Goal: Information Seeking & Learning: Learn about a topic

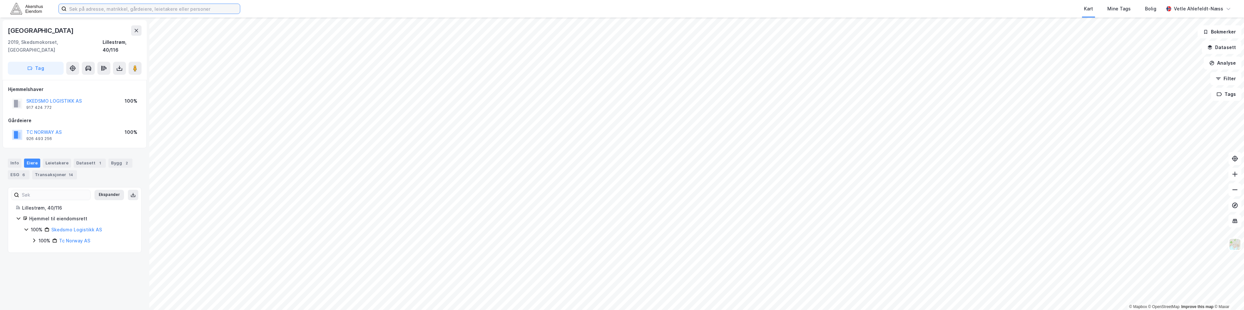
click at [137, 7] on input at bounding box center [153, 9] width 173 height 10
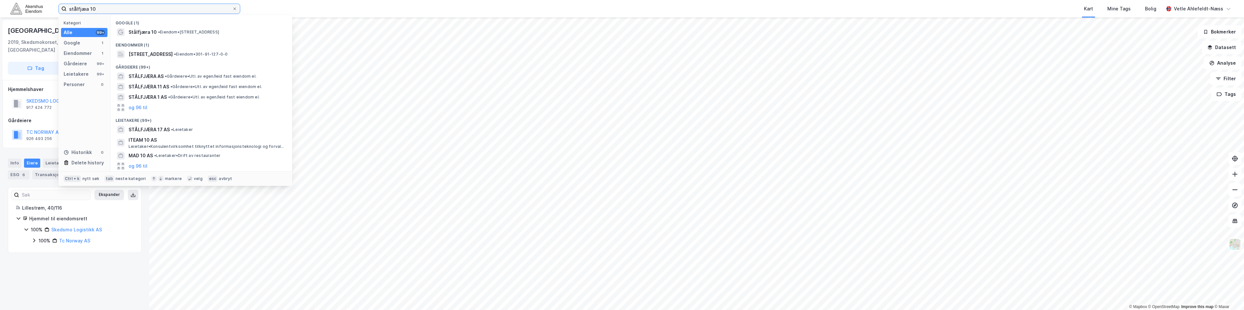
click at [84, 10] on input "stålfjæa 10" at bounding box center [150, 9] width 166 height 10
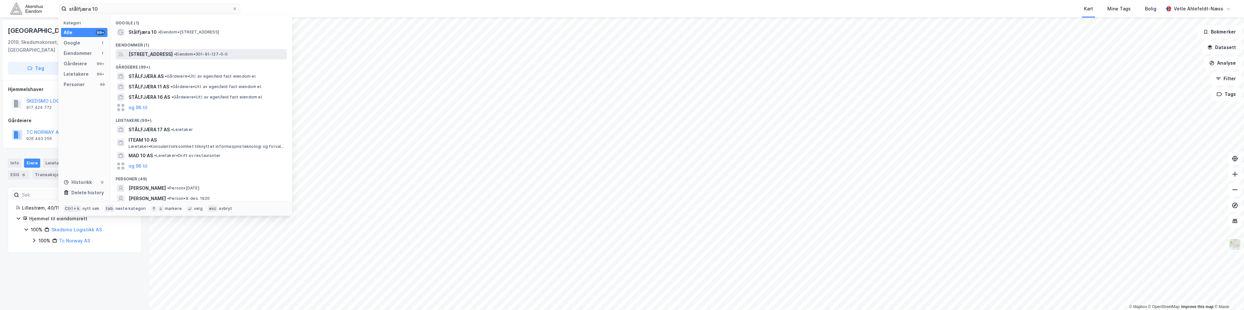
click at [222, 55] on span "• Eiendom • 301-91-127-0-0" at bounding box center [201, 54] width 54 height 5
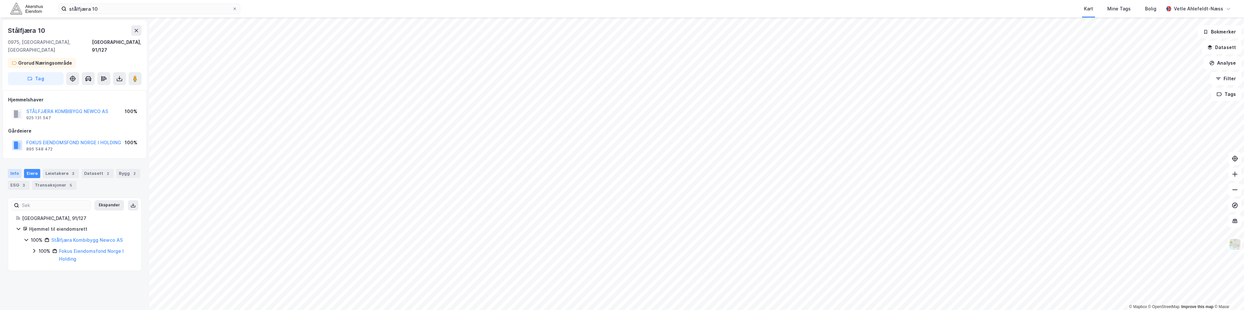
click at [13, 169] on div "Info" at bounding box center [15, 173] width 14 height 9
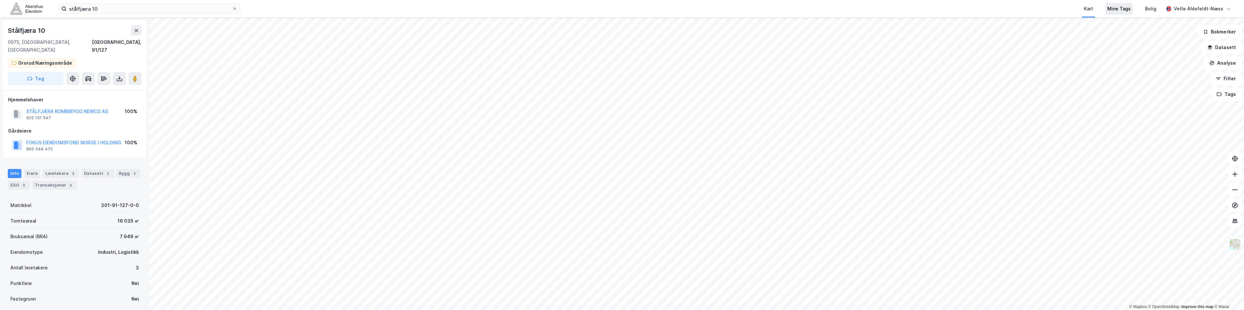
click at [620, 8] on div "Mine Tags" at bounding box center [1119, 9] width 23 height 8
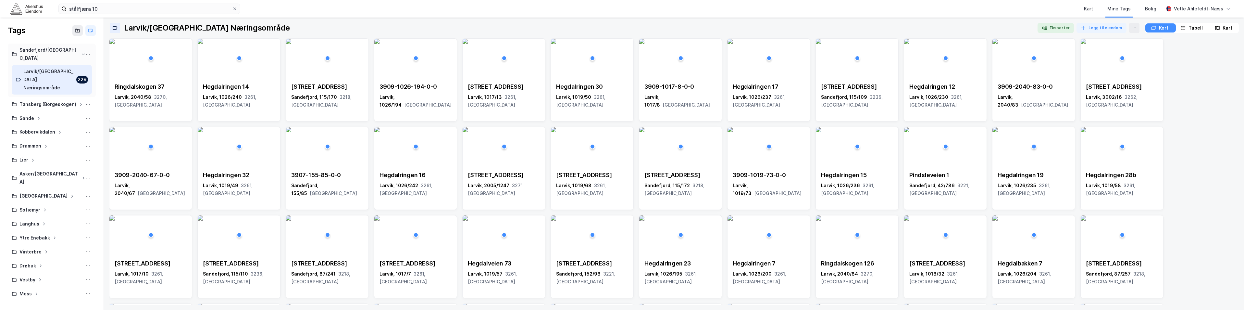
click at [36, 47] on div "Sandefjord/[GEOGRAPHIC_DATA]" at bounding box center [48, 54] width 59 height 16
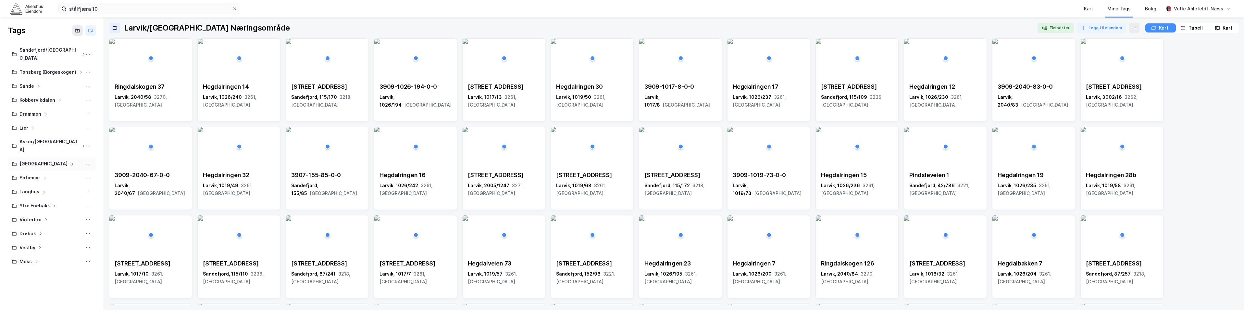
click at [70, 162] on icon at bounding box center [72, 164] width 4 height 4
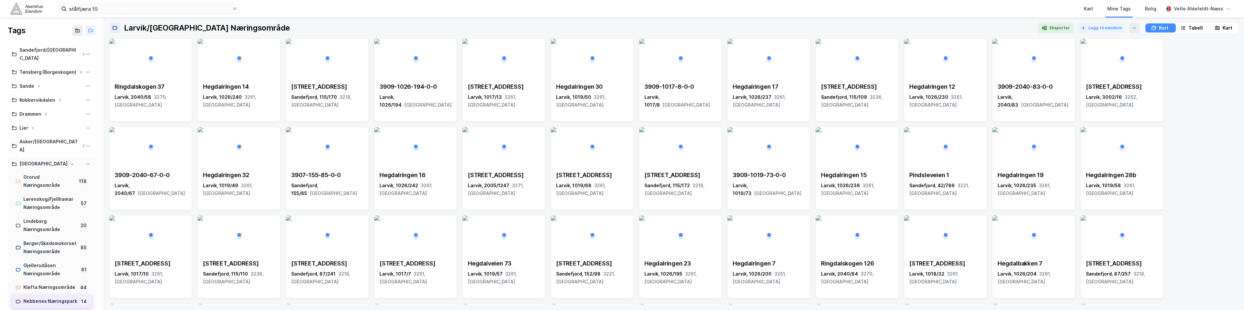
scroll to position [97, 0]
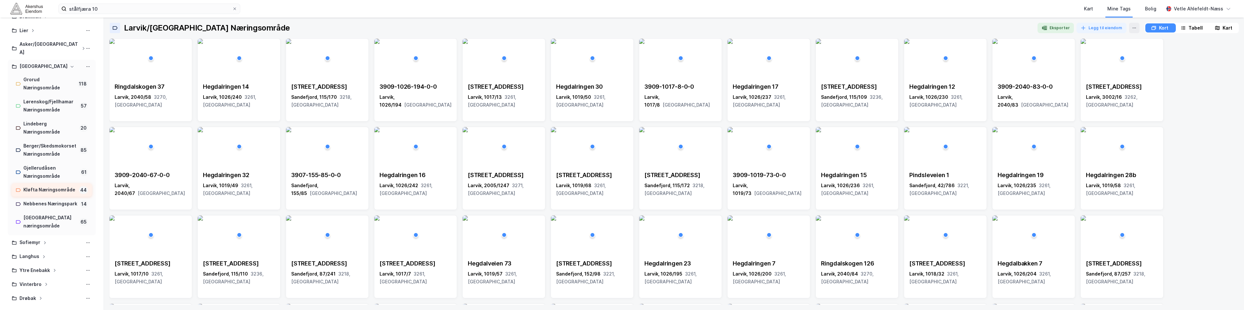
click at [44, 186] on div "Kløfta Næringsområde" at bounding box center [49, 190] width 53 height 8
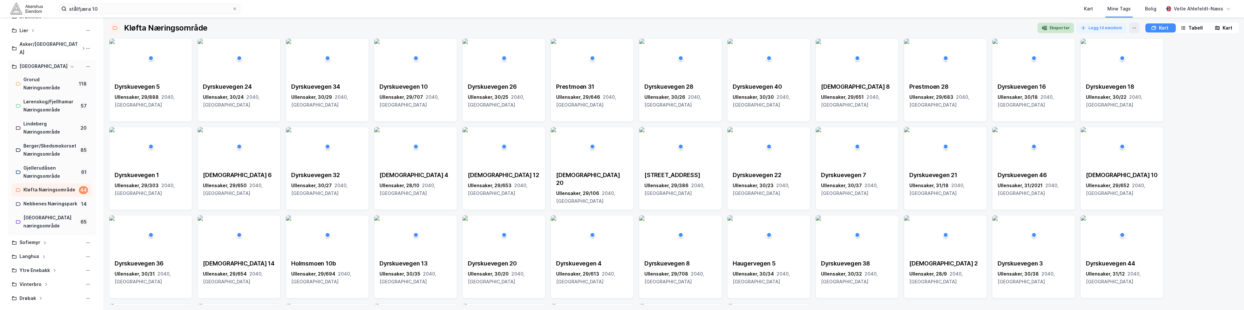
click at [620, 30] on button "Eksporter" at bounding box center [1056, 28] width 36 height 10
click at [620, 74] on div "[GEOGRAPHIC_DATA] 5 [GEOGRAPHIC_DATA], 29/888 2040, [GEOGRAPHIC_DATA] [GEOGRAPH…" at bounding box center [674, 212] width 1130 height 348
click at [620, 8] on div "Kart" at bounding box center [1088, 9] width 9 height 8
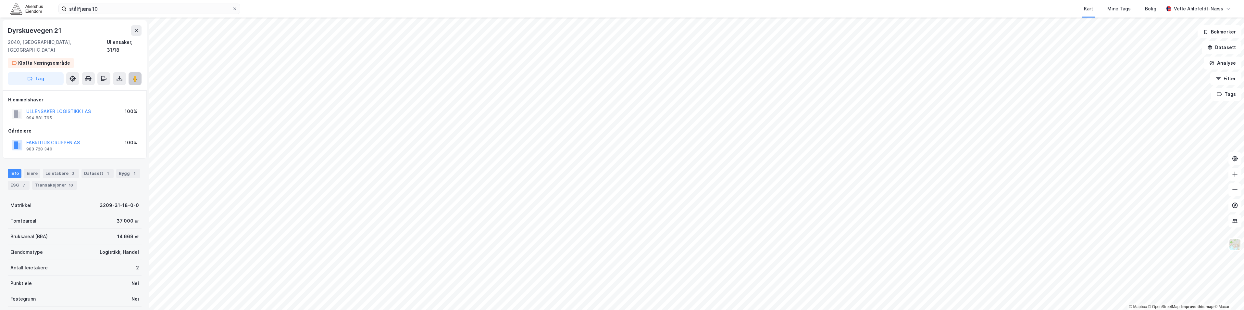
click at [134, 72] on button at bounding box center [135, 78] width 13 height 13
click at [55, 169] on div "Leietakere 1" at bounding box center [61, 173] width 36 height 9
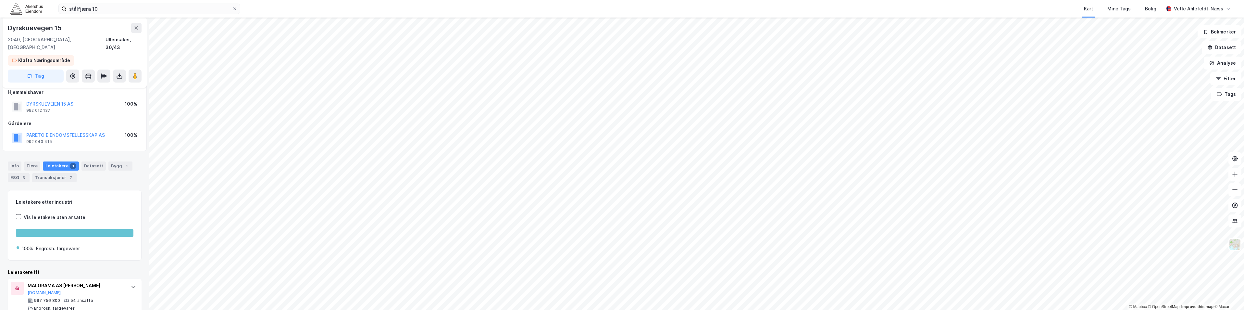
scroll to position [11, 0]
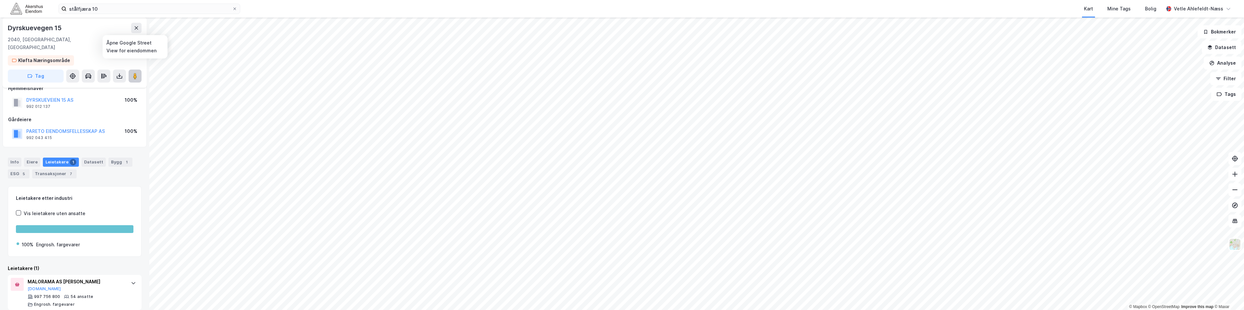
click at [135, 73] on image at bounding box center [135, 76] width 4 height 6
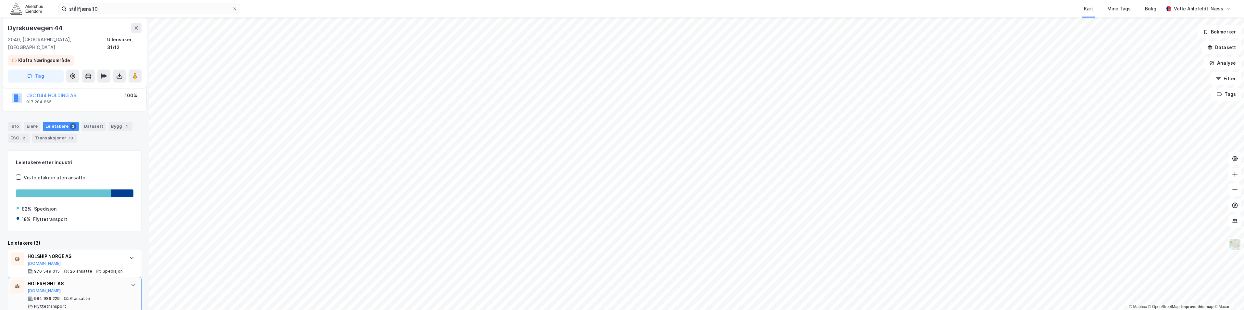
scroll to position [76, 0]
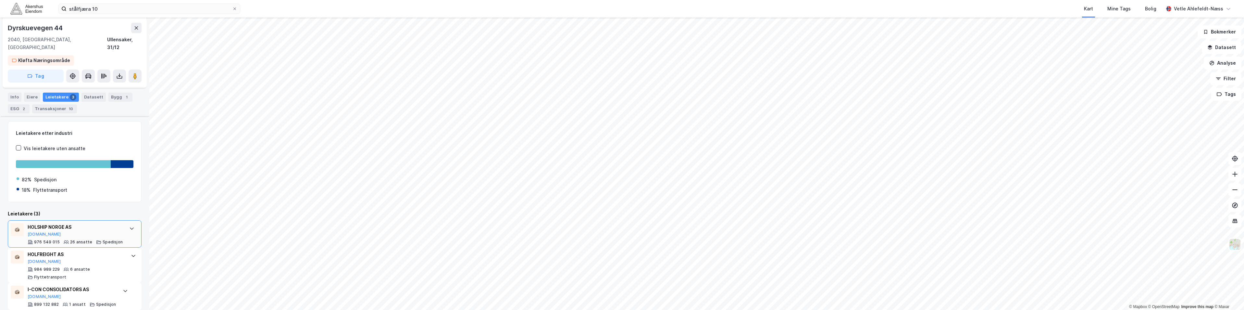
click at [90, 228] on div "HOLSHIP NORGE AS [DOMAIN_NAME]" at bounding box center [75, 230] width 95 height 14
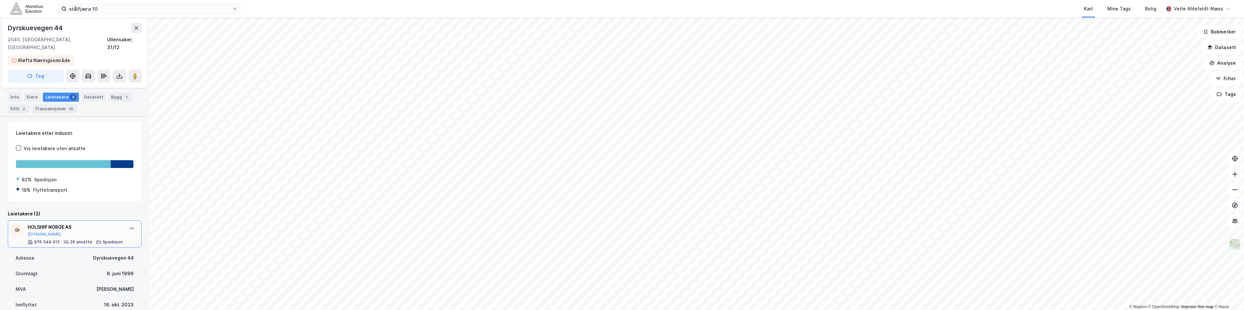
click at [111, 230] on div "HOLSHIP NORGE AS [DOMAIN_NAME] 976 549 015 26 ansatte Spedisjon" at bounding box center [75, 233] width 95 height 21
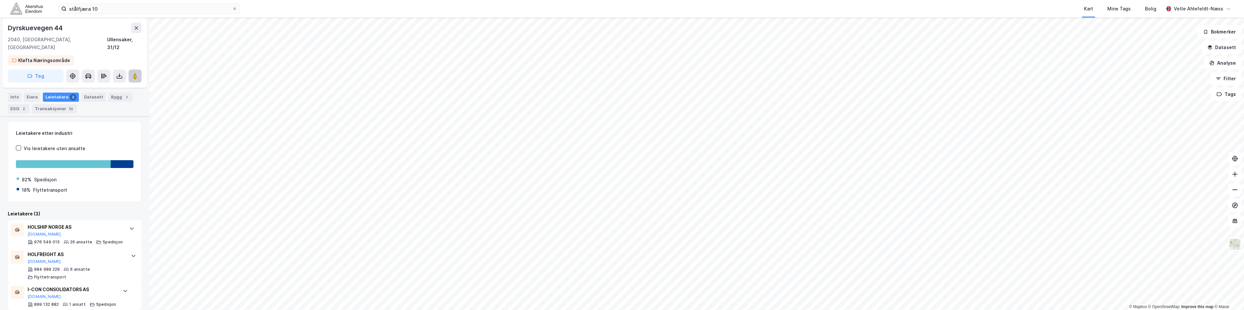
click at [140, 70] on button at bounding box center [135, 75] width 13 height 13
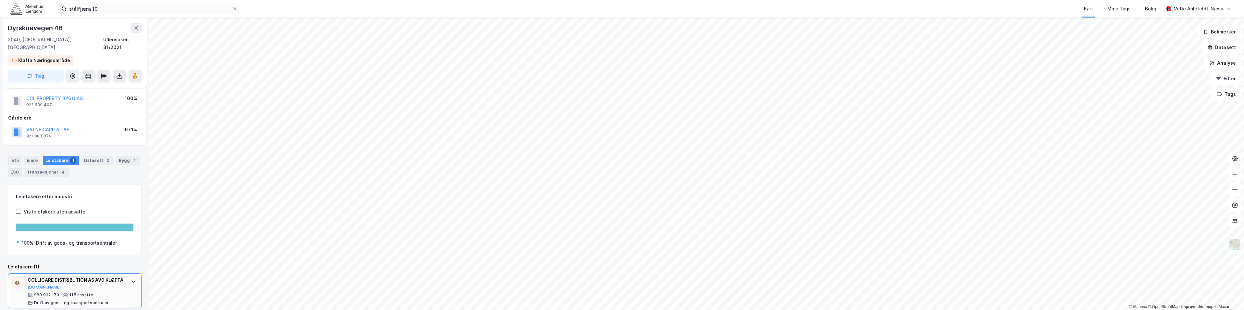
scroll to position [19, 0]
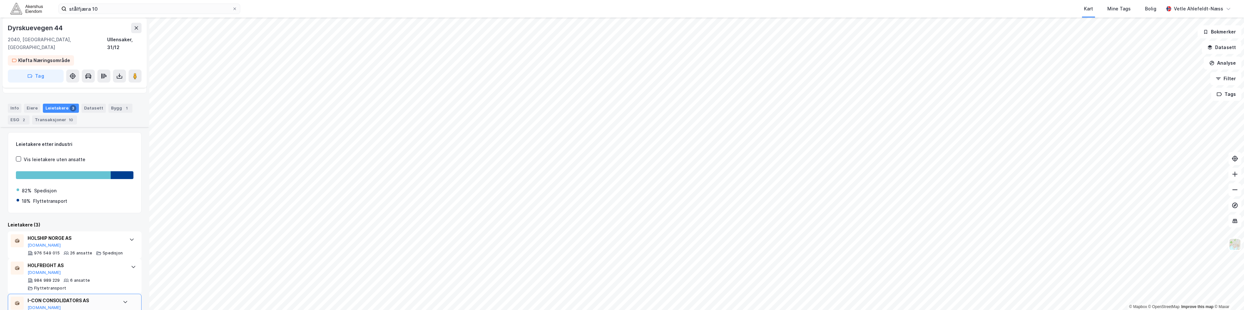
scroll to position [76, 0]
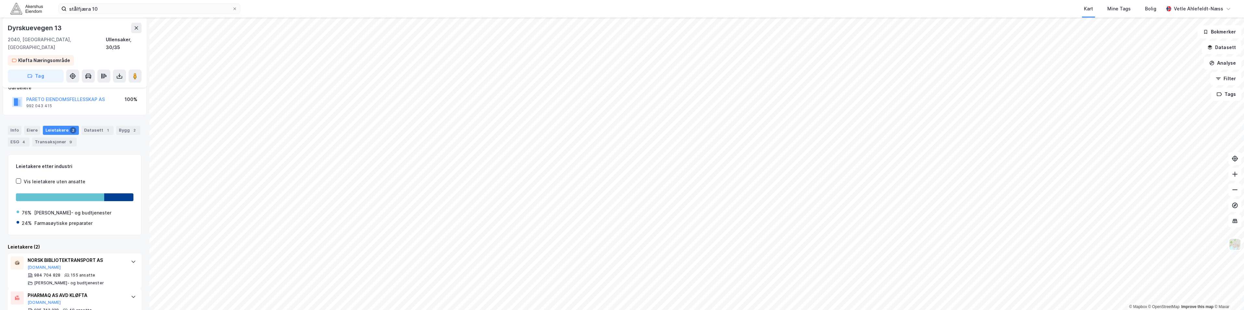
scroll to position [57, 0]
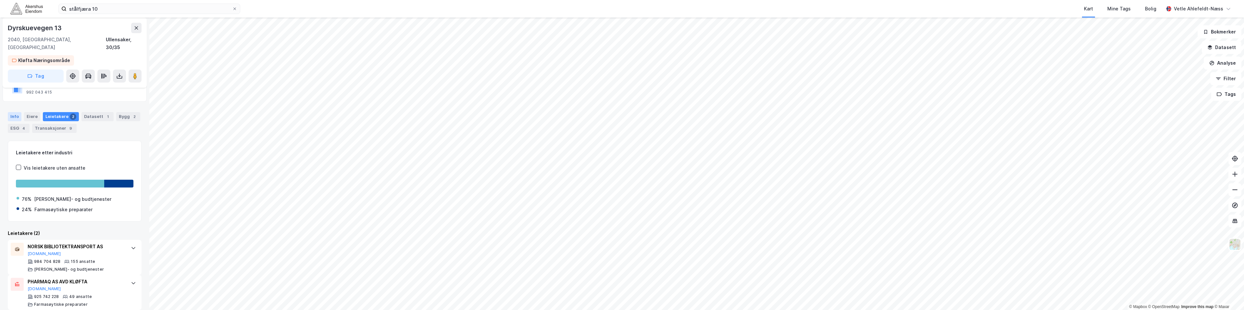
click at [16, 112] on div "Info" at bounding box center [15, 116] width 14 height 9
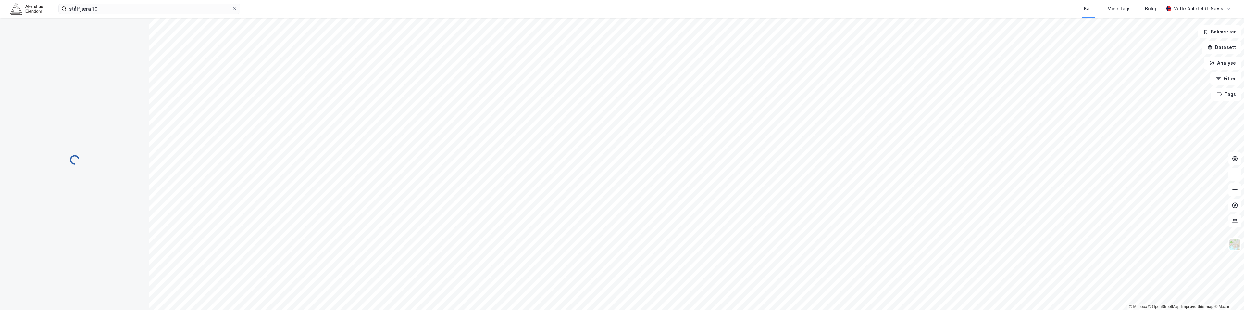
scroll to position [54, 0]
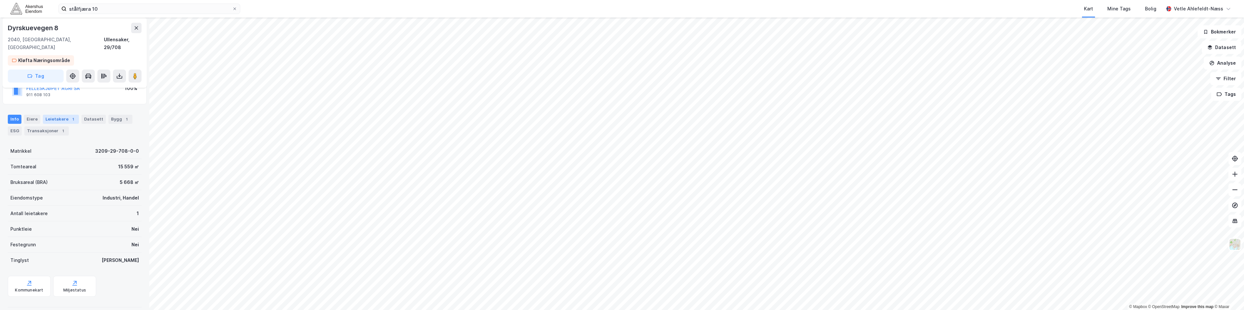
click at [61, 115] on div "Leietakere 1" at bounding box center [61, 119] width 36 height 9
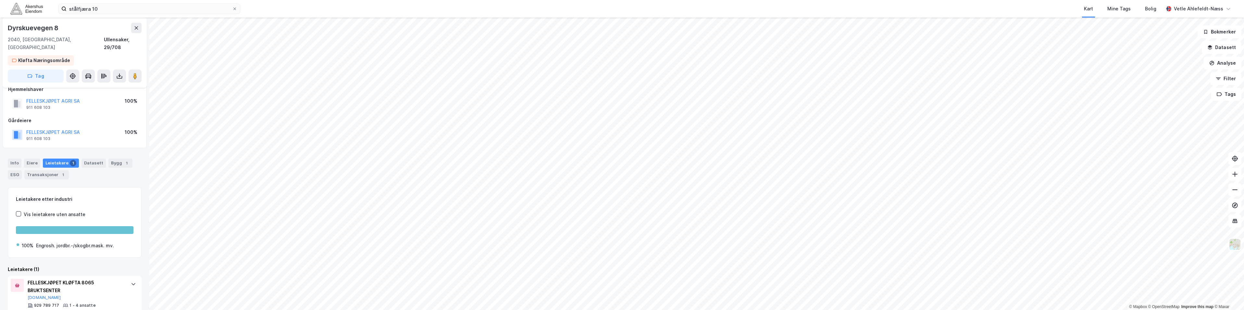
scroll to position [19, 0]
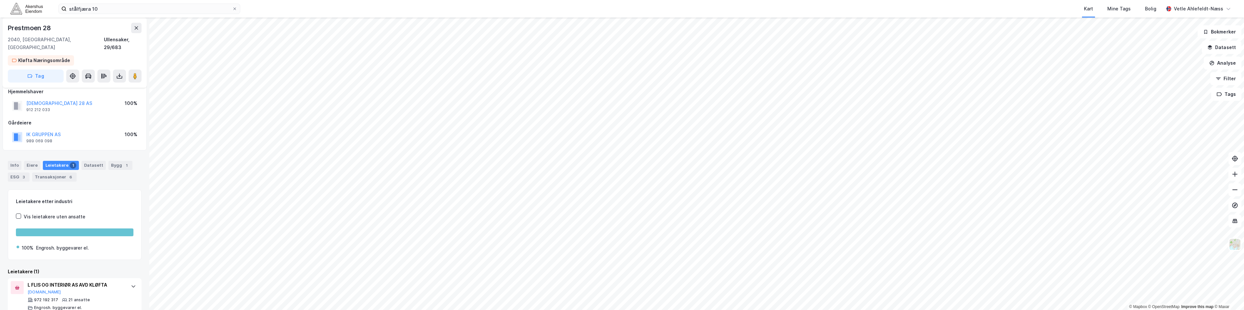
scroll to position [11, 0]
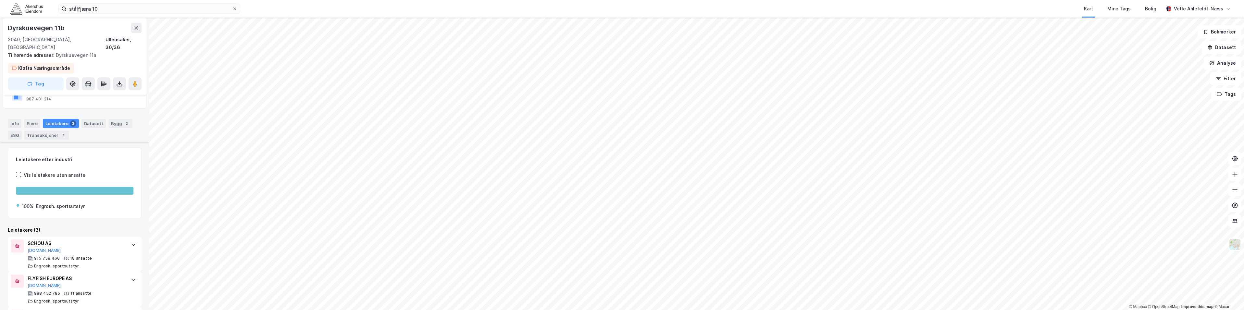
scroll to position [105, 0]
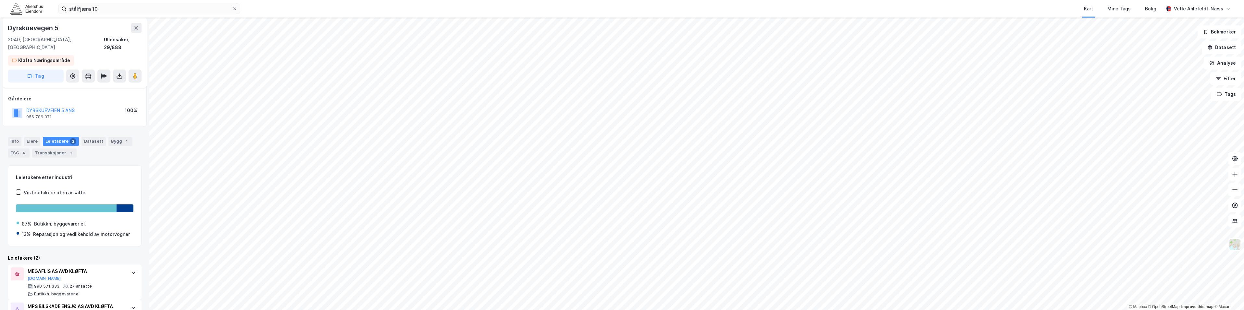
scroll to position [57, 0]
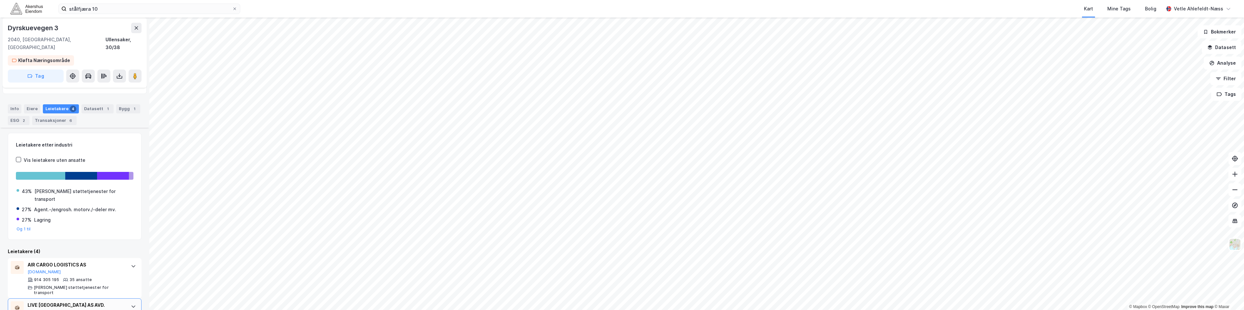
scroll to position [130, 0]
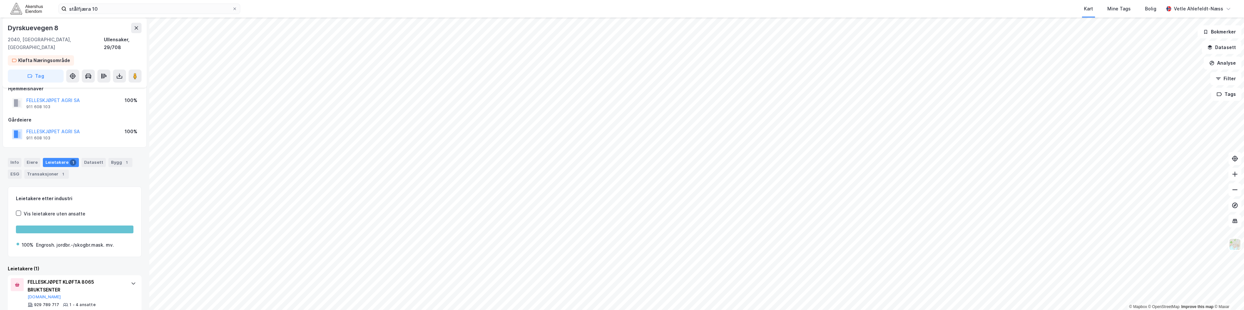
scroll to position [19, 0]
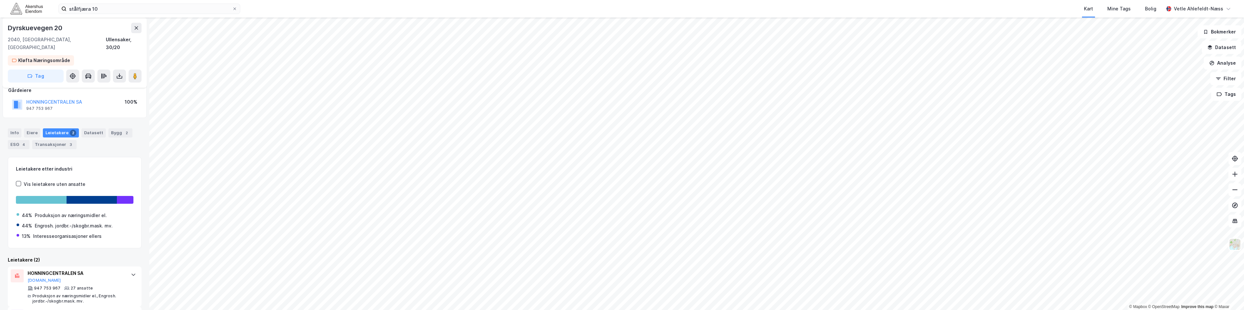
scroll to position [72, 0]
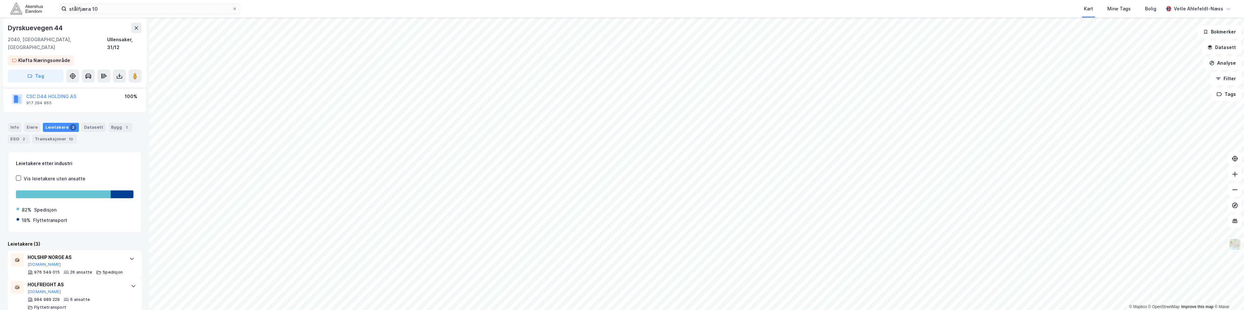
scroll to position [76, 0]
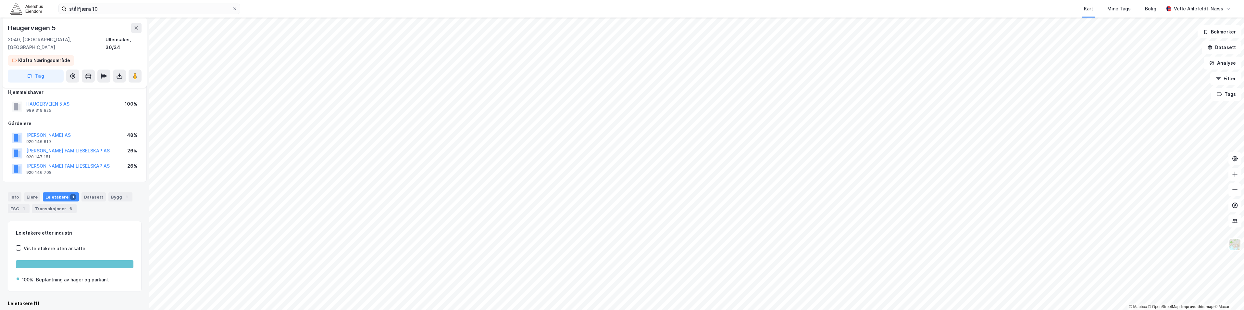
scroll to position [43, 0]
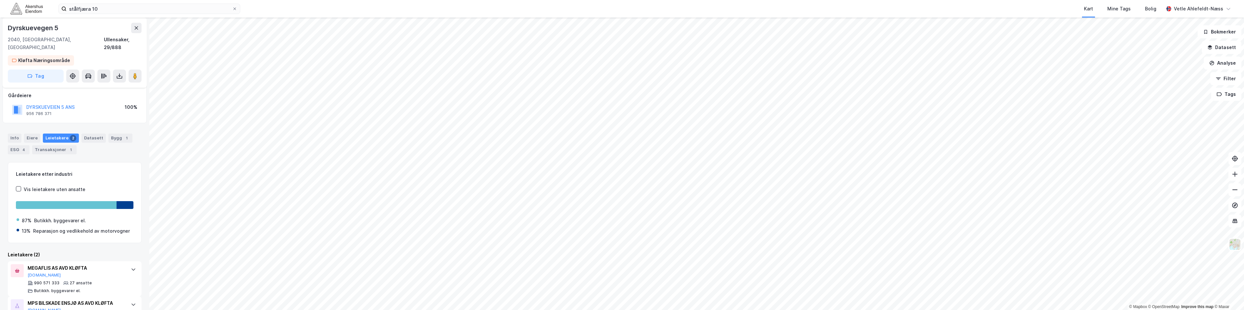
scroll to position [57, 0]
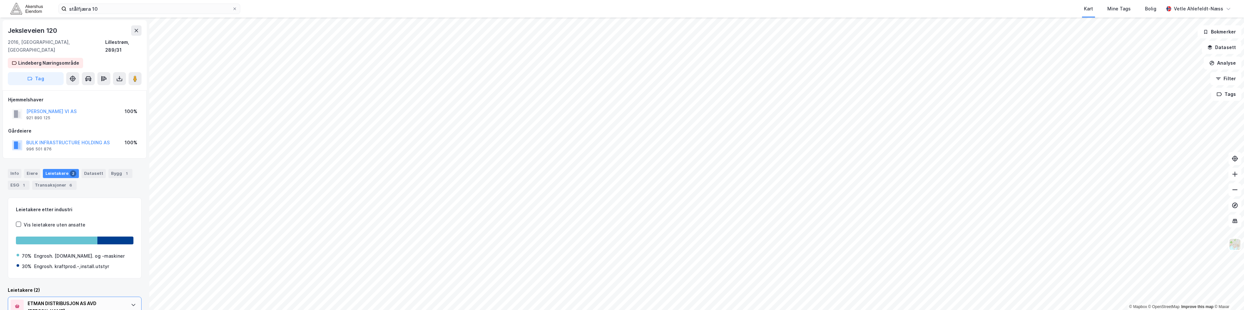
scroll to position [65, 0]
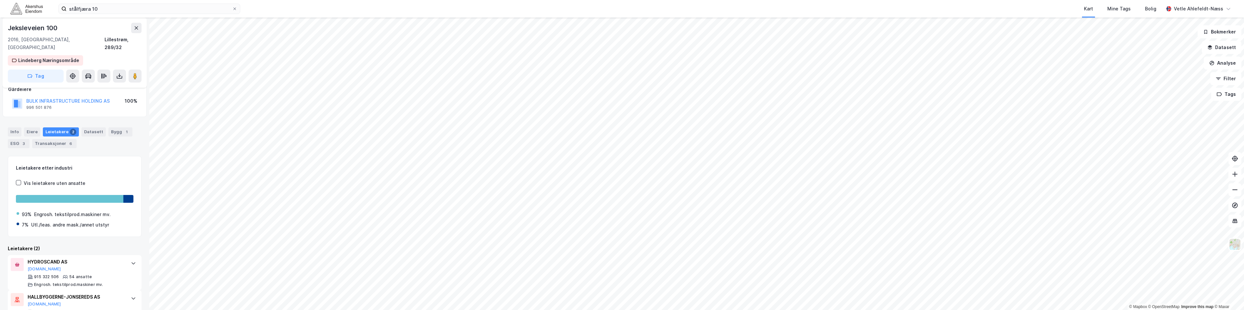
scroll to position [57, 0]
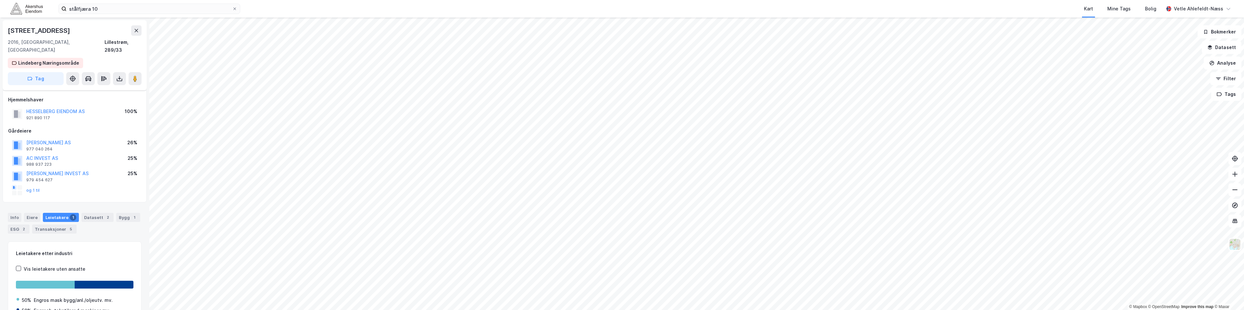
scroll to position [71, 0]
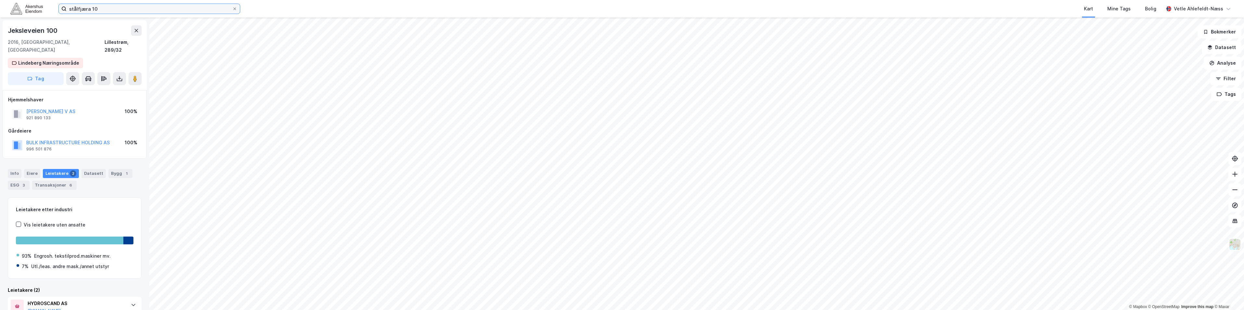
click at [119, 5] on input "stålfjæra 10" at bounding box center [150, 9] width 166 height 10
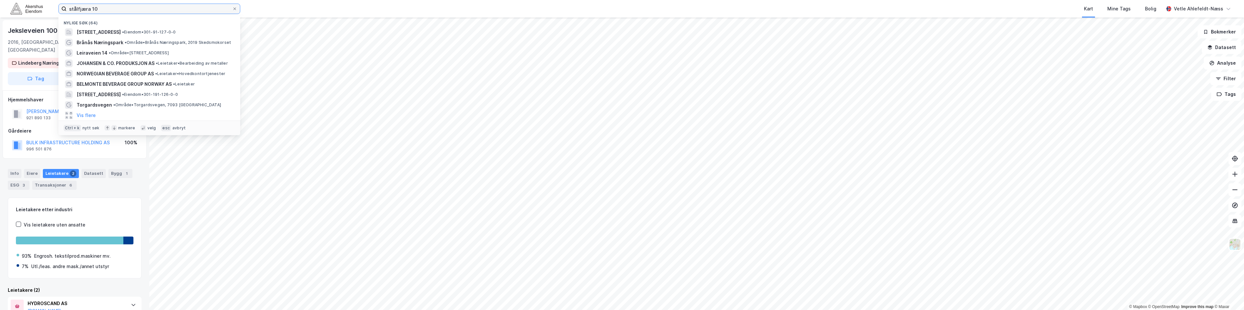
click at [119, 5] on input "stålfjæra 10" at bounding box center [150, 9] width 166 height 10
paste input "[PERSON_NAME] vei 62"
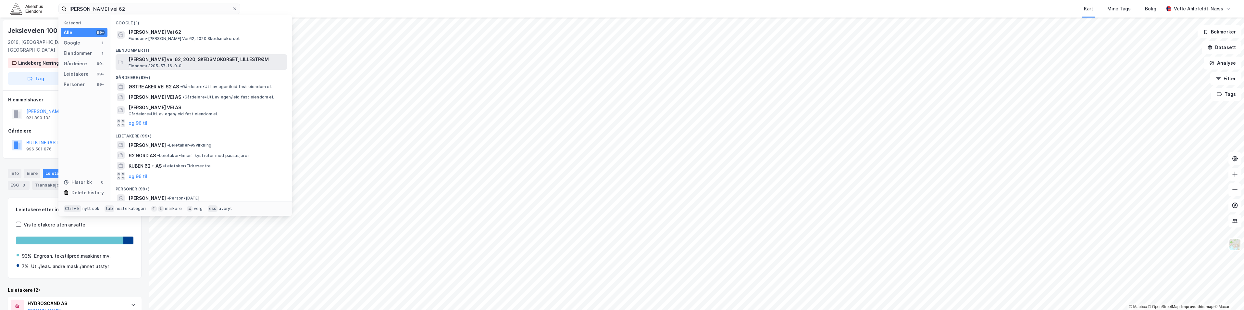
click at [208, 58] on span "[PERSON_NAME] vei 62, 2020, SKEDSMOKORSET, LILLESTRØM" at bounding box center [207, 60] width 156 height 8
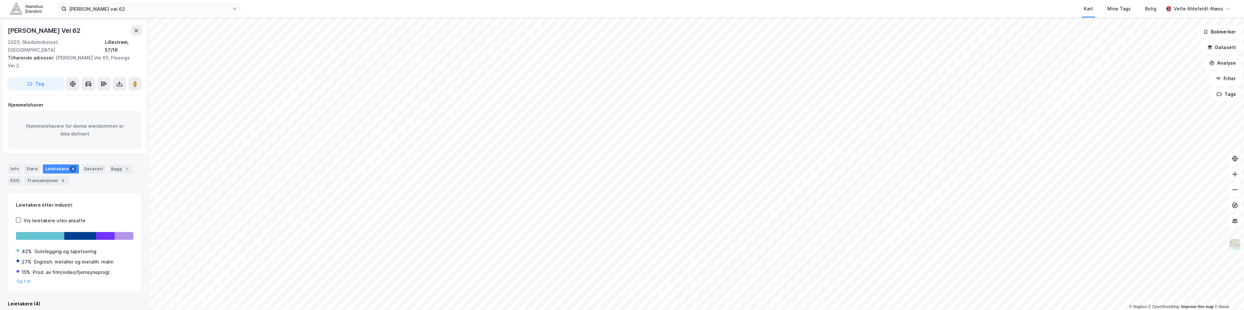
scroll to position [0, 0]
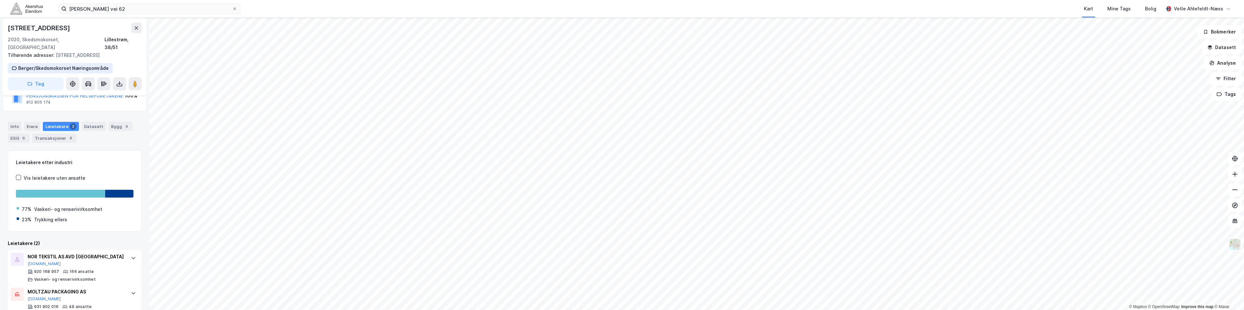
scroll to position [65, 0]
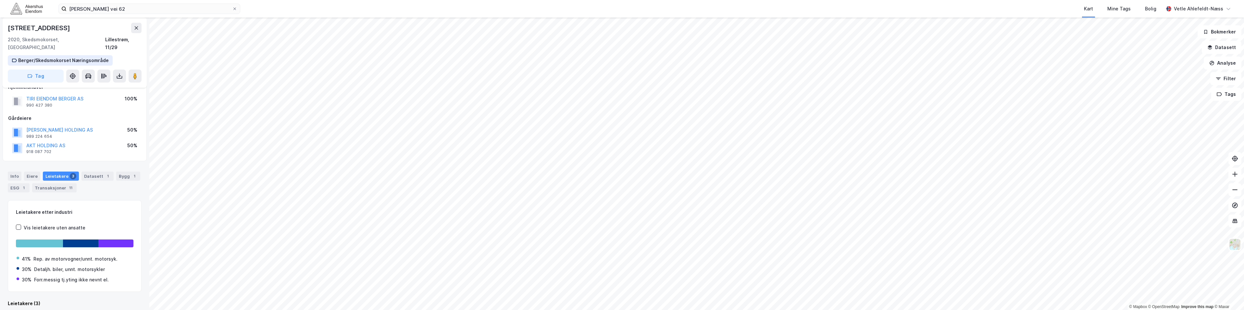
scroll to position [118, 0]
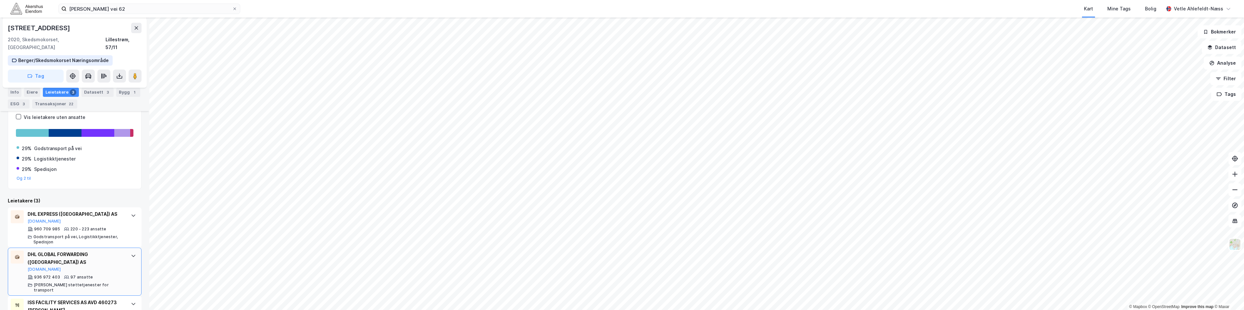
scroll to position [131, 0]
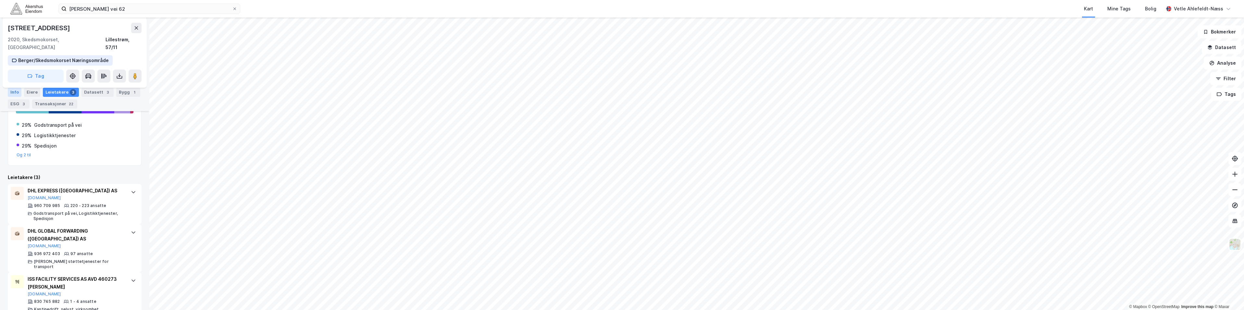
click at [13, 93] on div "Info" at bounding box center [15, 92] width 14 height 9
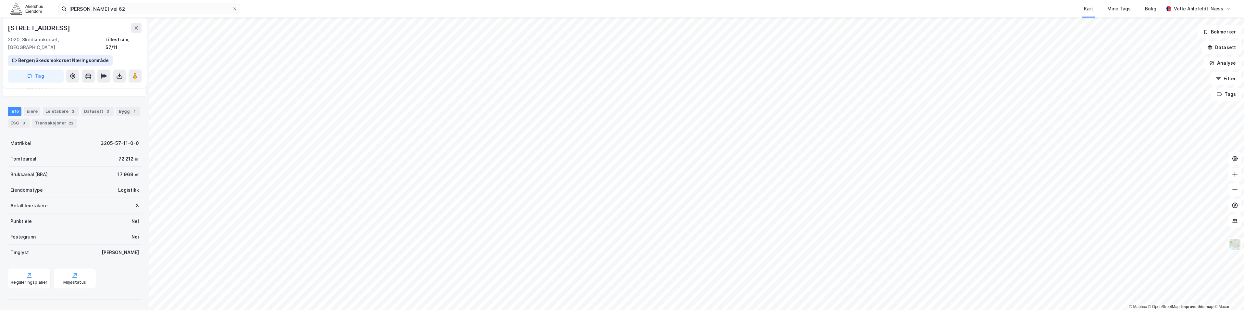
scroll to position [54, 0]
click at [63, 115] on div "Leietakere 3" at bounding box center [61, 119] width 36 height 9
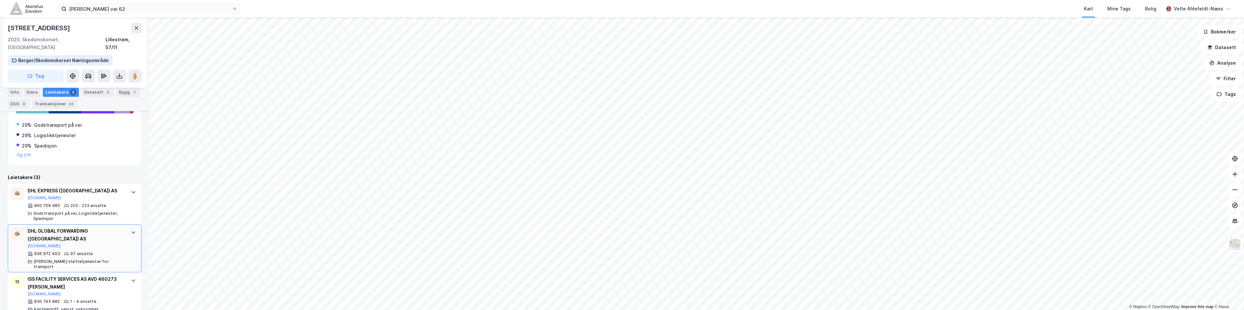
click at [103, 236] on div "DHL GLOBAL FORWARDING ([GEOGRAPHIC_DATA]) AS [DOMAIN_NAME]" at bounding box center [76, 237] width 97 height 21
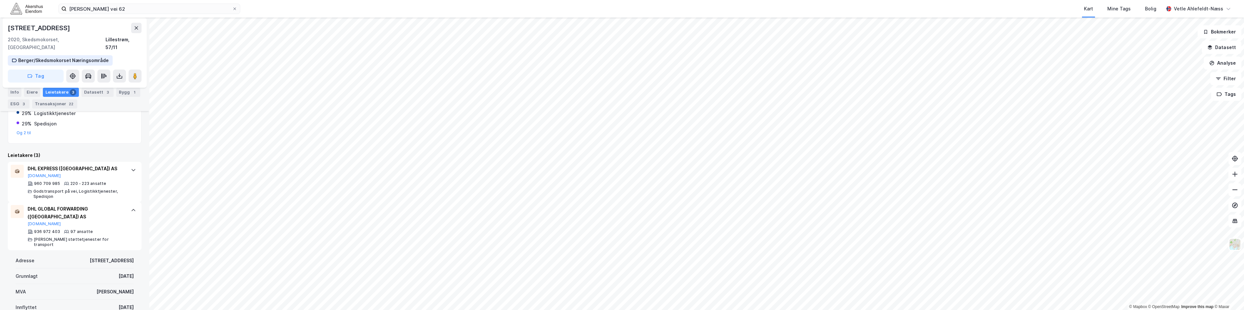
scroll to position [196, 0]
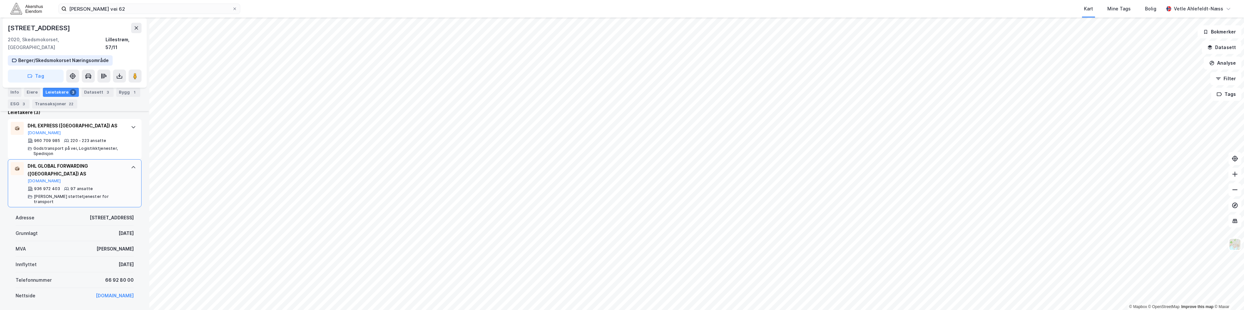
click at [110, 162] on div "DHL GLOBAL FORWARDING ([GEOGRAPHIC_DATA]) AS" at bounding box center [76, 170] width 97 height 16
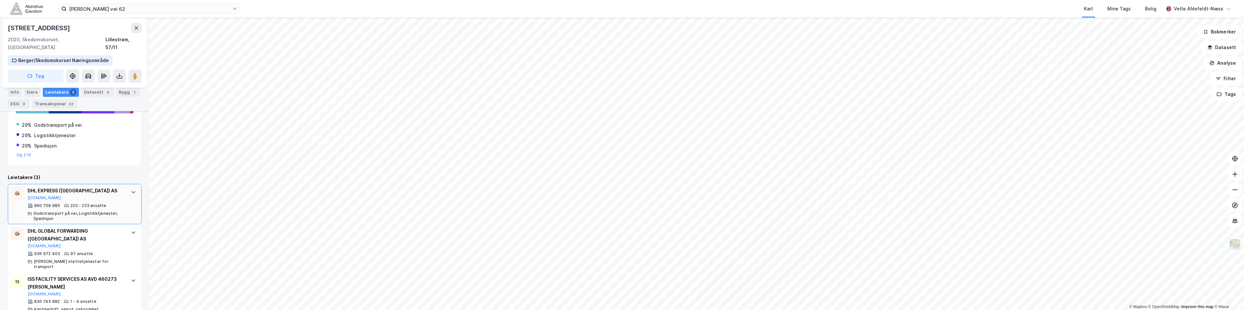
click at [114, 203] on div "960 709 985 220 - 223 ansatte Godstransport på vei, Logistikktjenester, Spedisj…" at bounding box center [76, 212] width 97 height 18
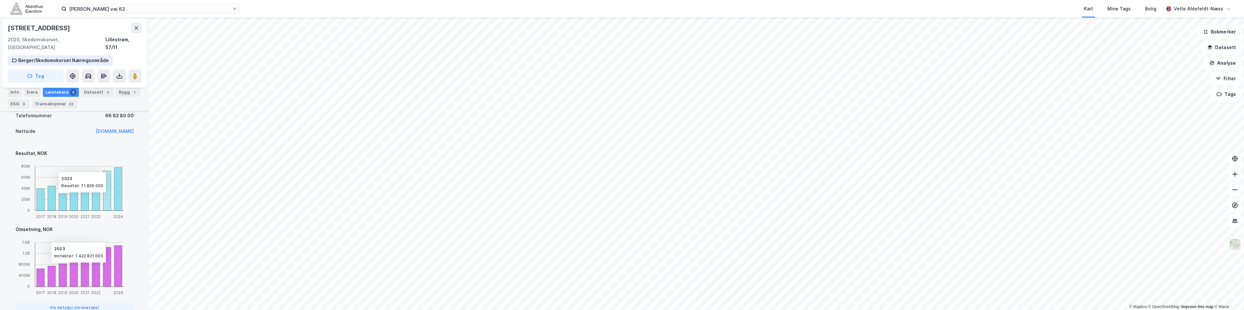
scroll to position [131, 0]
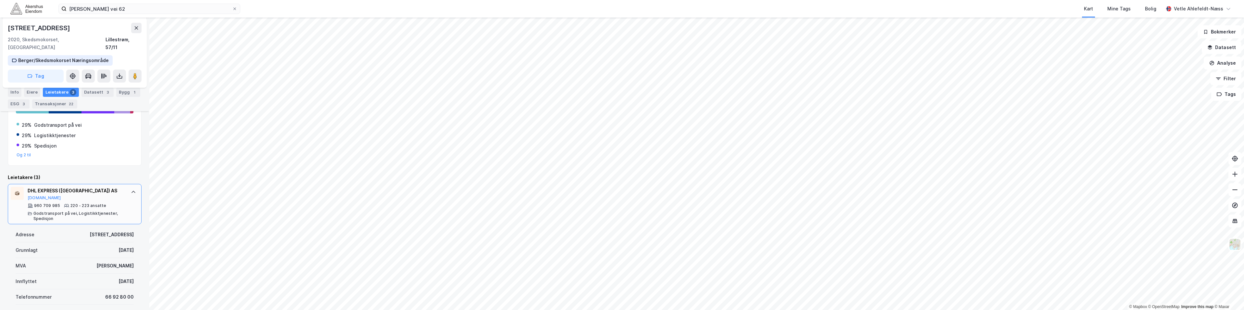
click at [123, 188] on div "DHL EXPRESS ([GEOGRAPHIC_DATA]) AS [DOMAIN_NAME] 960 709 985 220 - 223 ansatte …" at bounding box center [75, 204] width 134 height 40
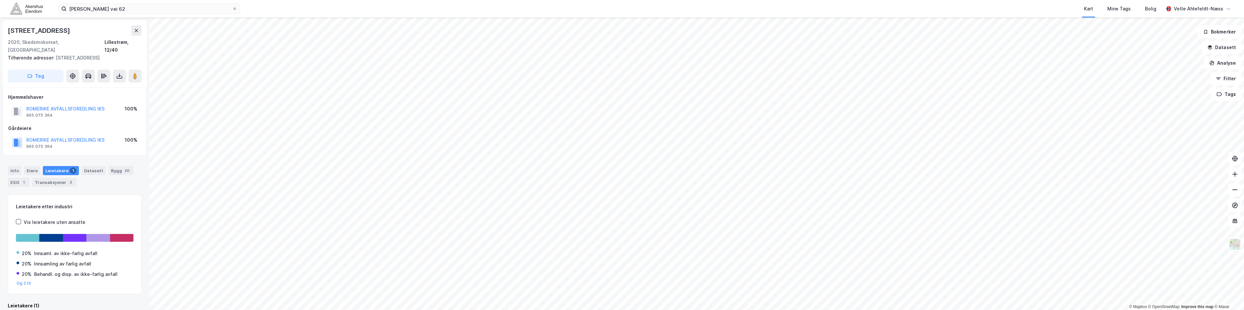
scroll to position [2, 0]
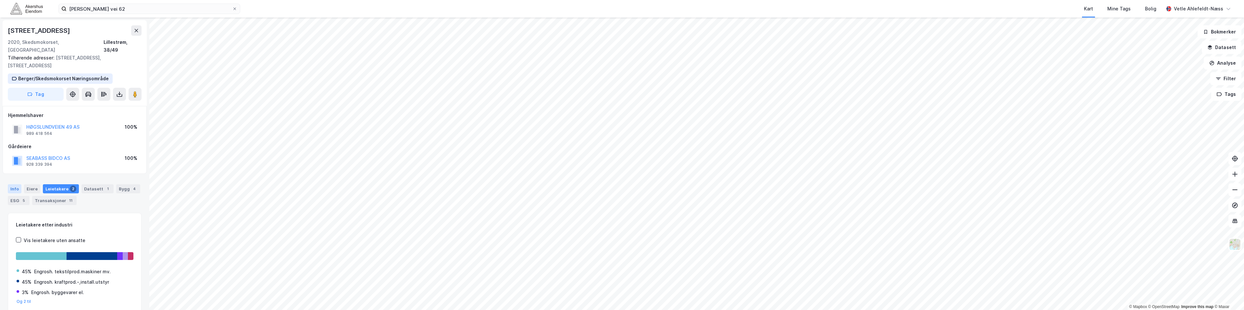
click at [16, 184] on div "Info" at bounding box center [15, 188] width 14 height 9
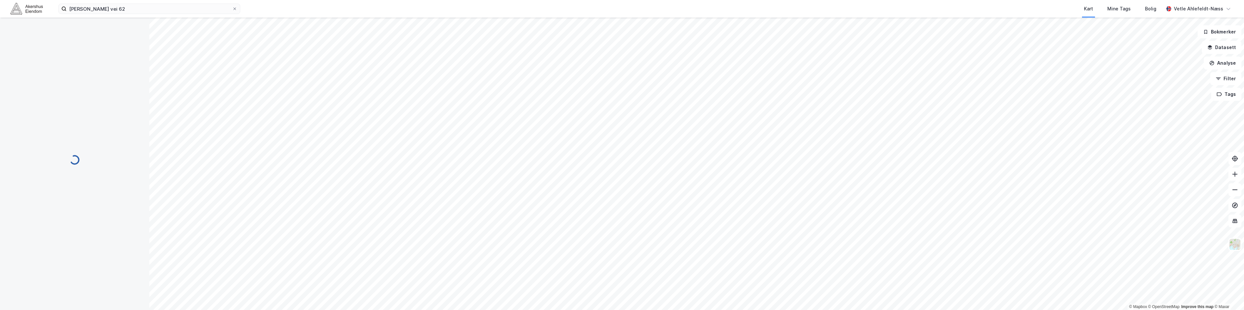
scroll to position [1, 0]
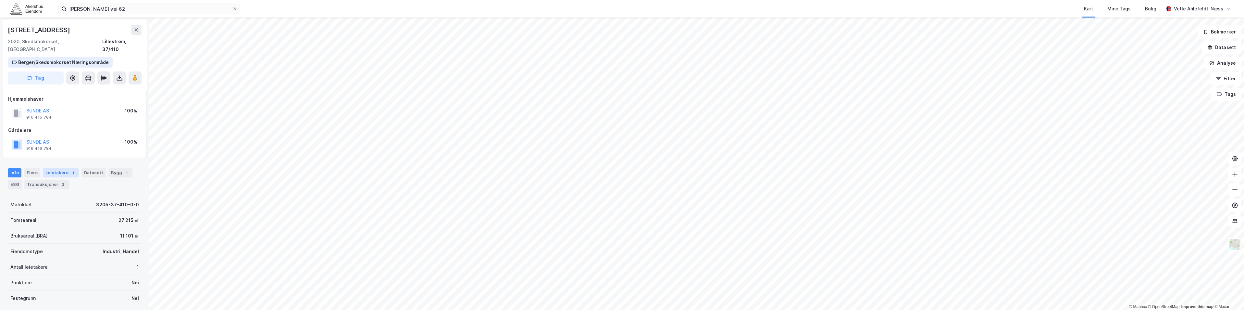
click at [59, 168] on div "Leietakere 1" at bounding box center [61, 172] width 36 height 9
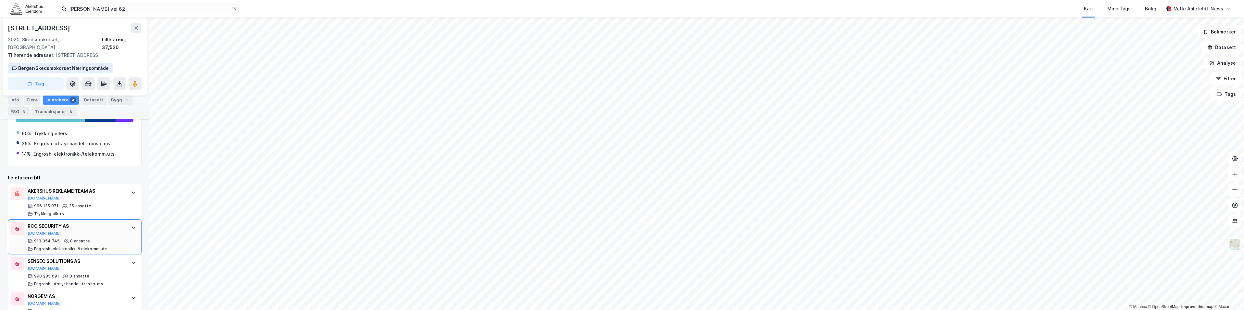
scroll to position [114, 0]
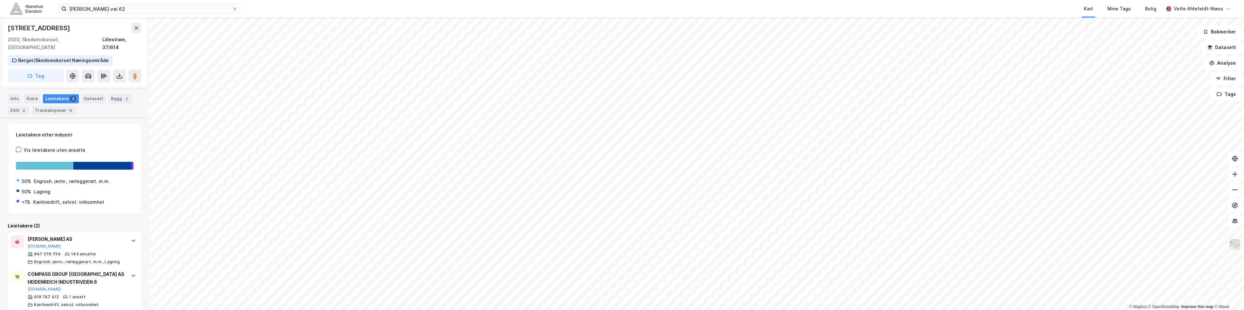
scroll to position [75, 0]
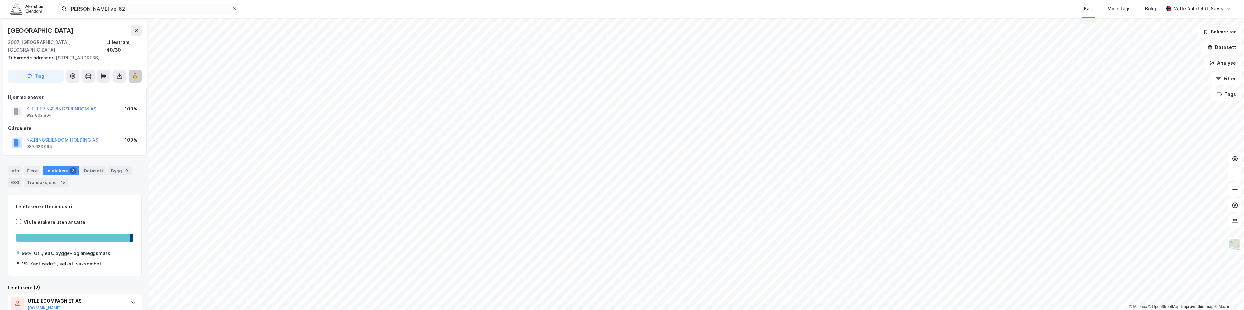
click at [138, 69] on button at bounding box center [135, 75] width 13 height 13
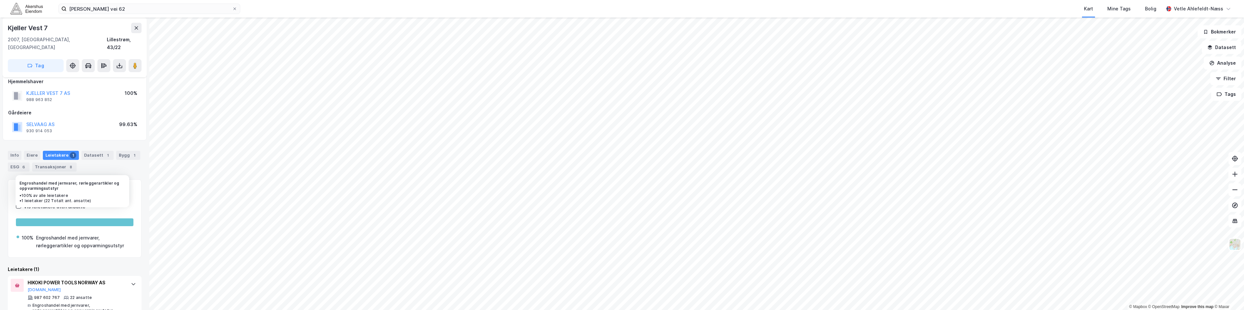
scroll to position [14, 0]
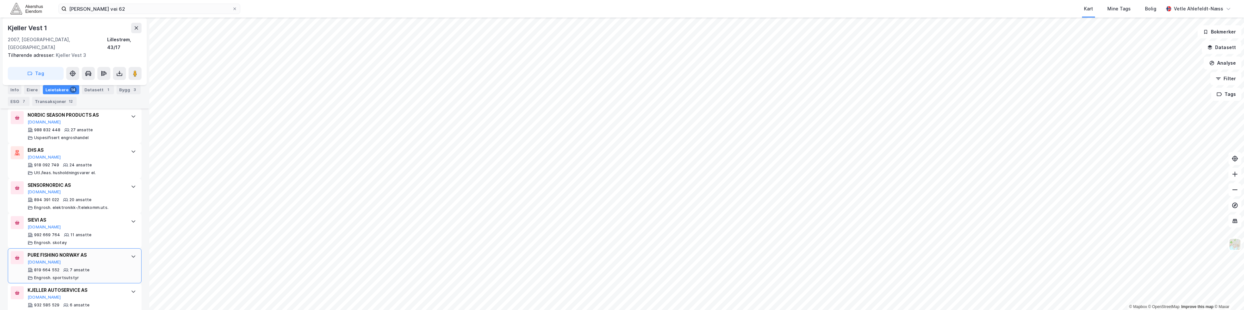
scroll to position [269, 0]
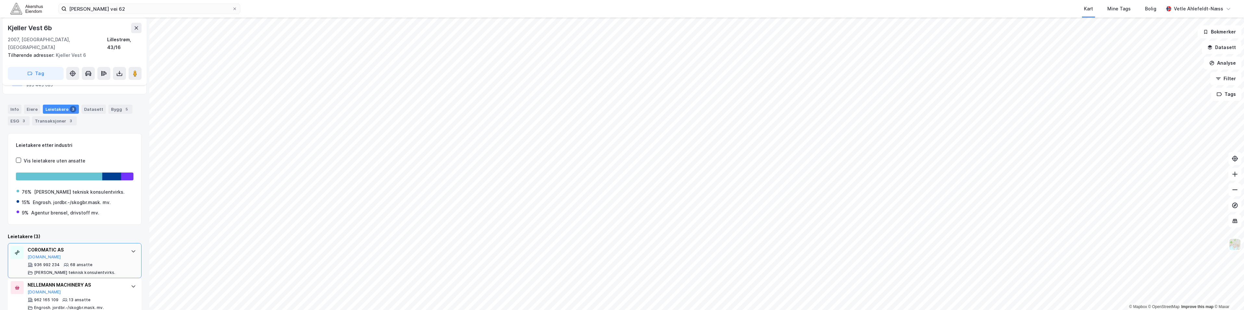
scroll to position [107, 0]
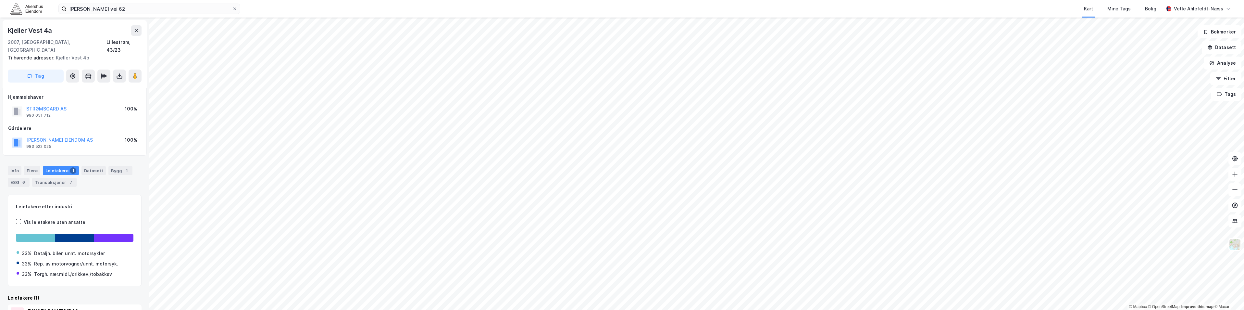
click at [525, 297] on html "[PERSON_NAME] vei 62 Kart Mine Tags [PERSON_NAME] Ahlefeldt-Næss © Mapbox © Ope…" at bounding box center [622, 155] width 1244 height 310
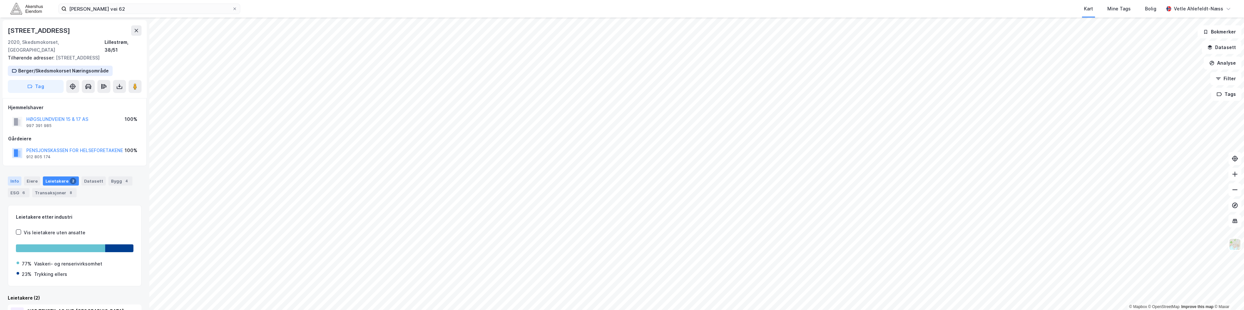
click at [17, 176] on div "Info" at bounding box center [15, 180] width 14 height 9
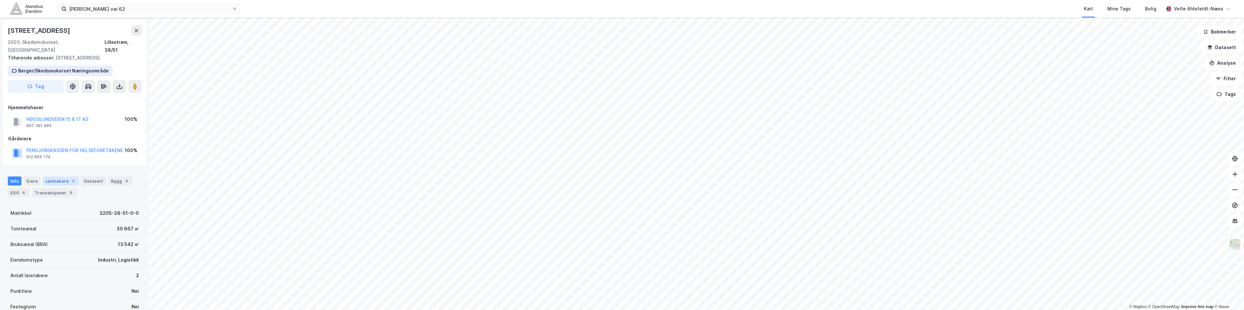
click at [60, 176] on div "Leietakere 2" at bounding box center [61, 180] width 36 height 9
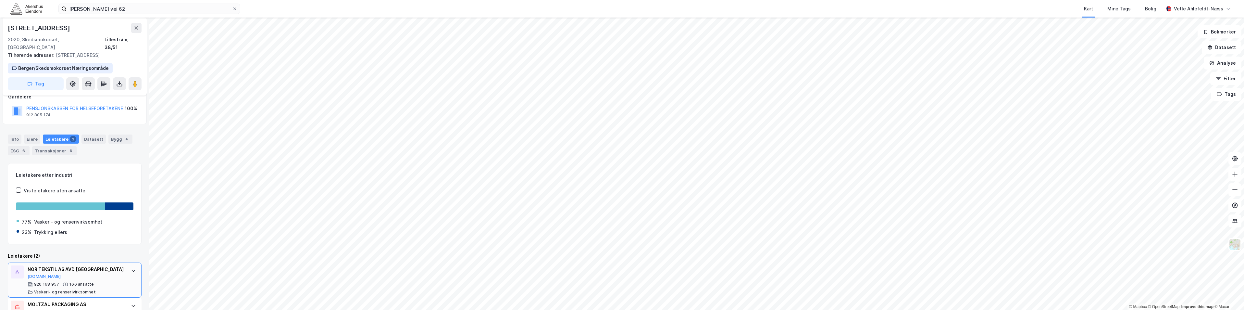
scroll to position [65, 0]
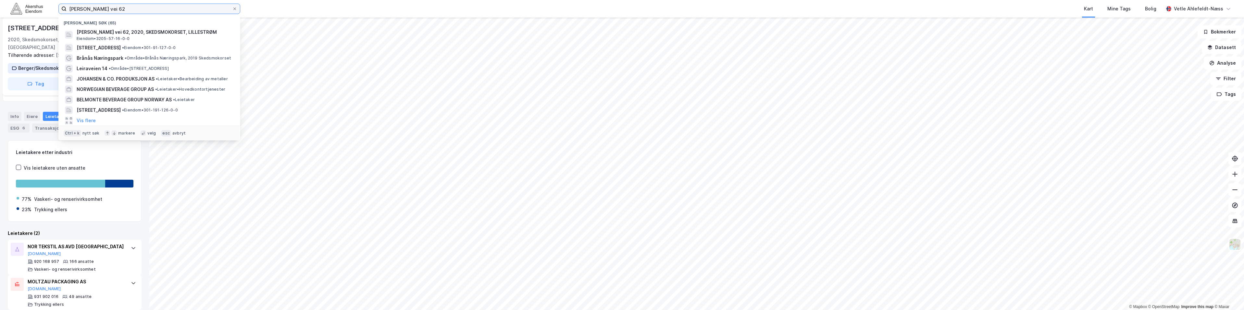
click at [138, 9] on input "[PERSON_NAME] vei 62" at bounding box center [150, 9] width 166 height 10
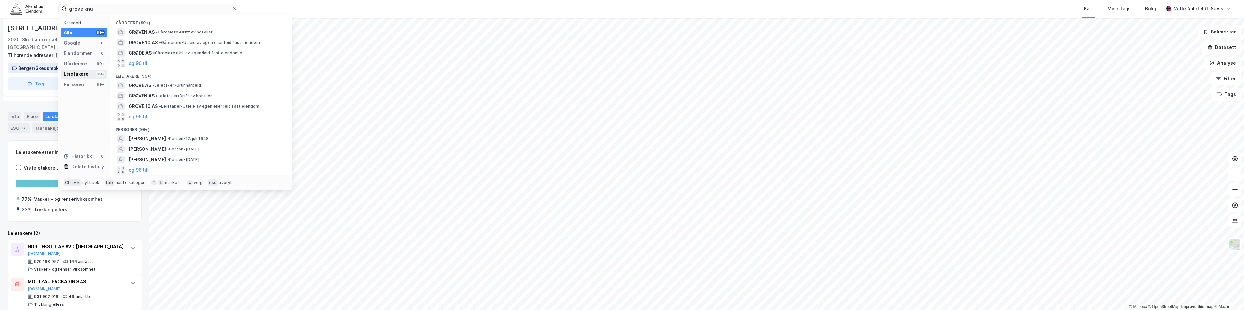
click at [87, 71] on div "Leietakere" at bounding box center [76, 74] width 25 height 8
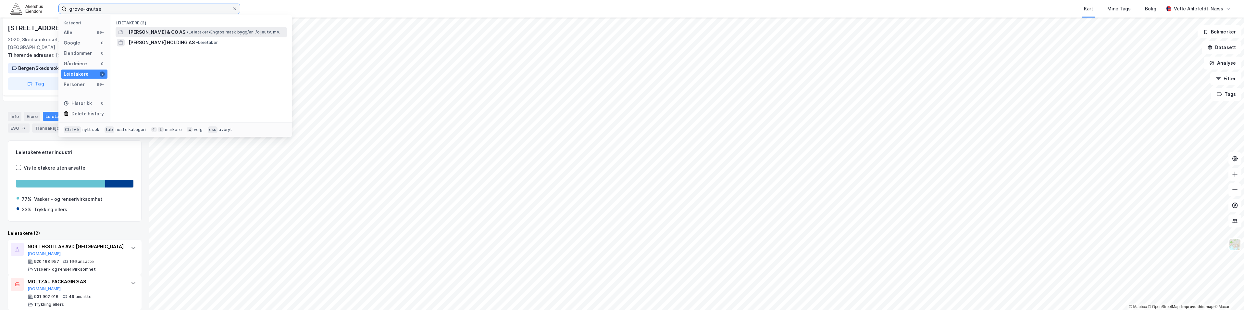
type input "grove-knutse"
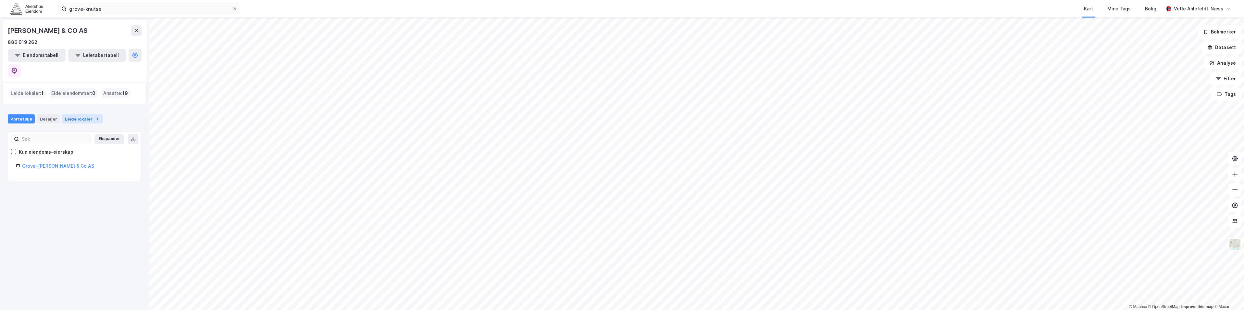
click at [85, 114] on div "Leide lokaler 1" at bounding box center [82, 118] width 41 height 9
click at [116, 7] on input "grove-knutse" at bounding box center [150, 9] width 166 height 10
click at [135, 33] on icon at bounding box center [136, 30] width 5 height 5
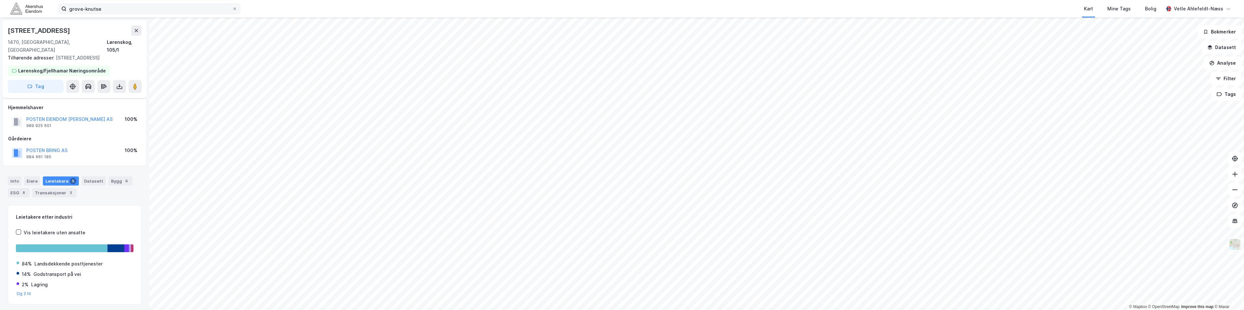
scroll to position [13, 0]
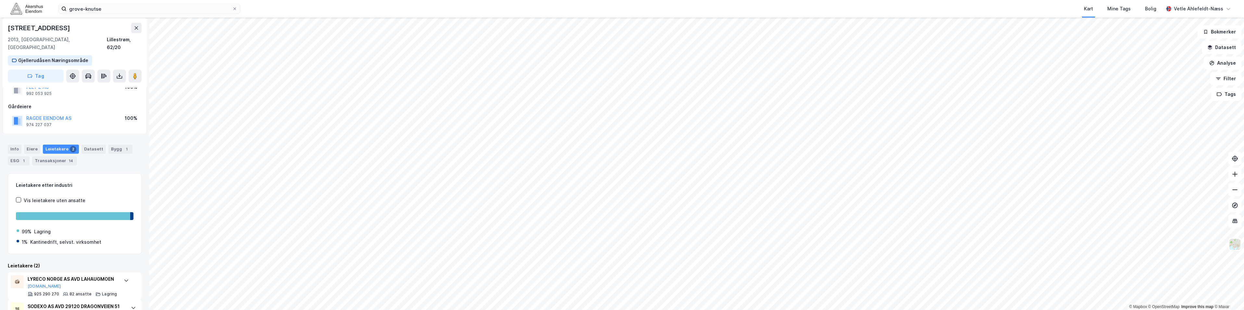
scroll to position [57, 0]
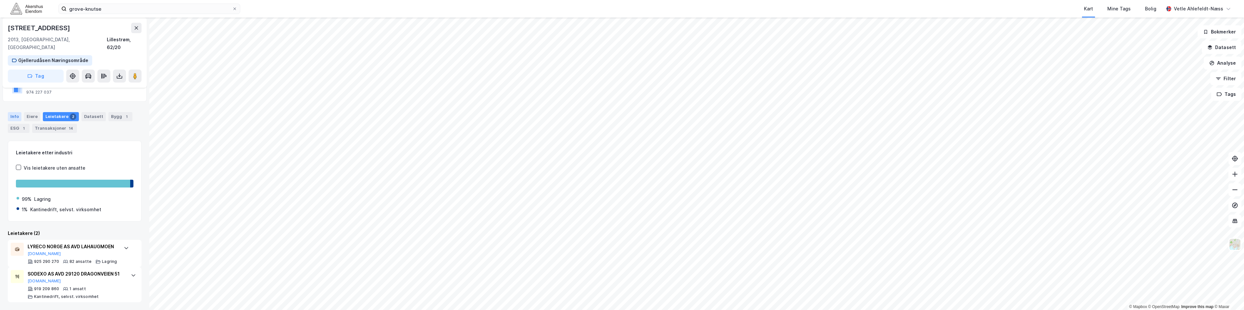
click at [20, 112] on div "Info" at bounding box center [15, 116] width 14 height 9
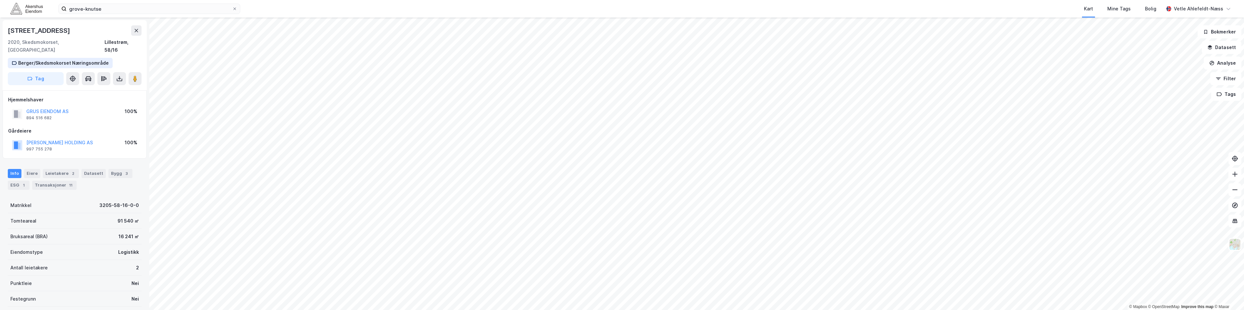
scroll to position [54, 0]
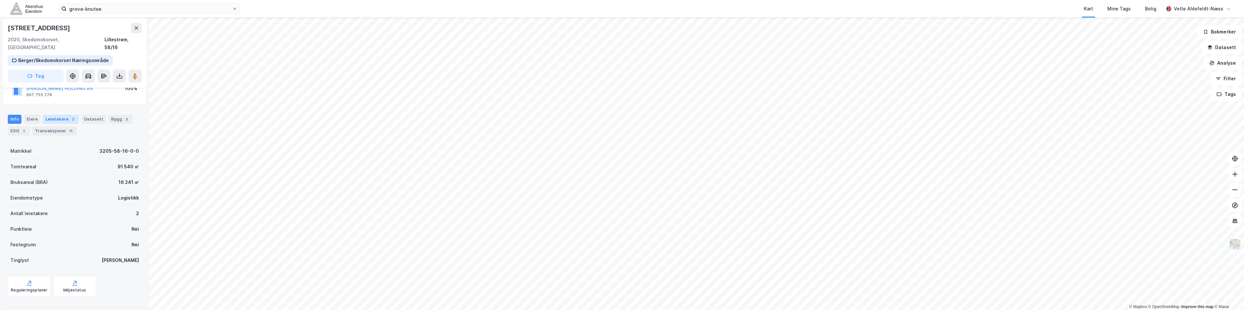
click at [62, 115] on div "Leietakere 2" at bounding box center [61, 119] width 36 height 9
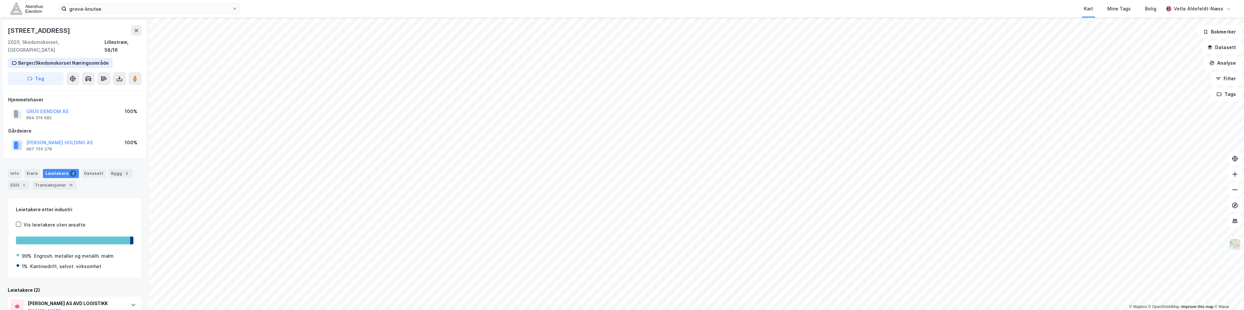
scroll to position [65, 0]
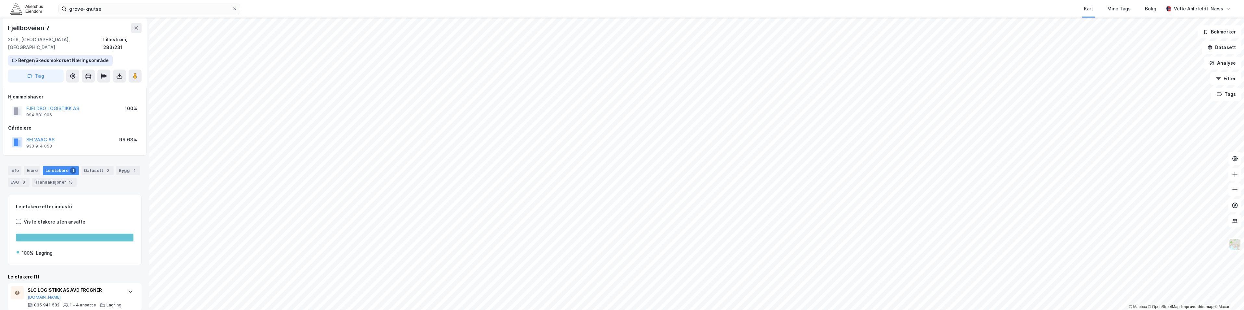
scroll to position [4, 0]
